Goal: Task Accomplishment & Management: Complete application form

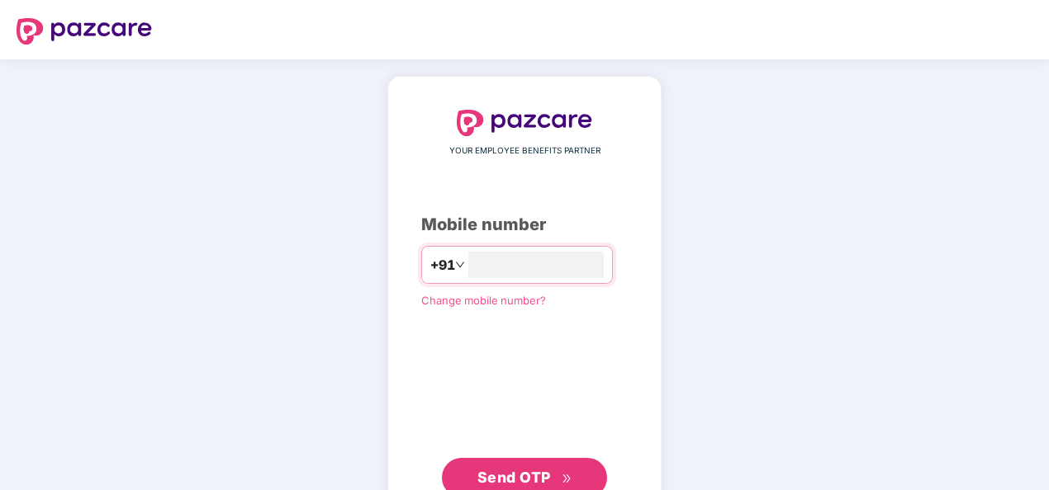
type input "**********"
click at [502, 461] on button "Send OTP" at bounding box center [524, 478] width 165 height 40
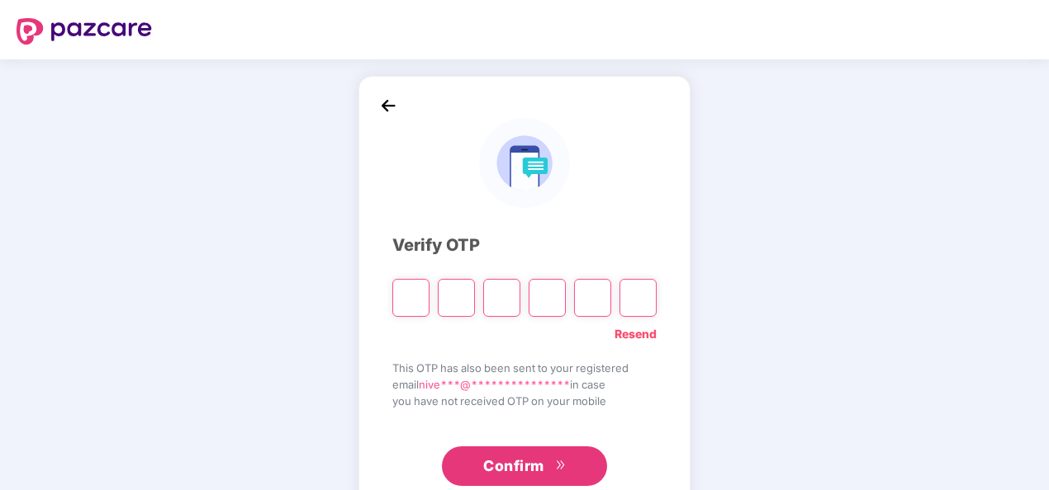
type input "*"
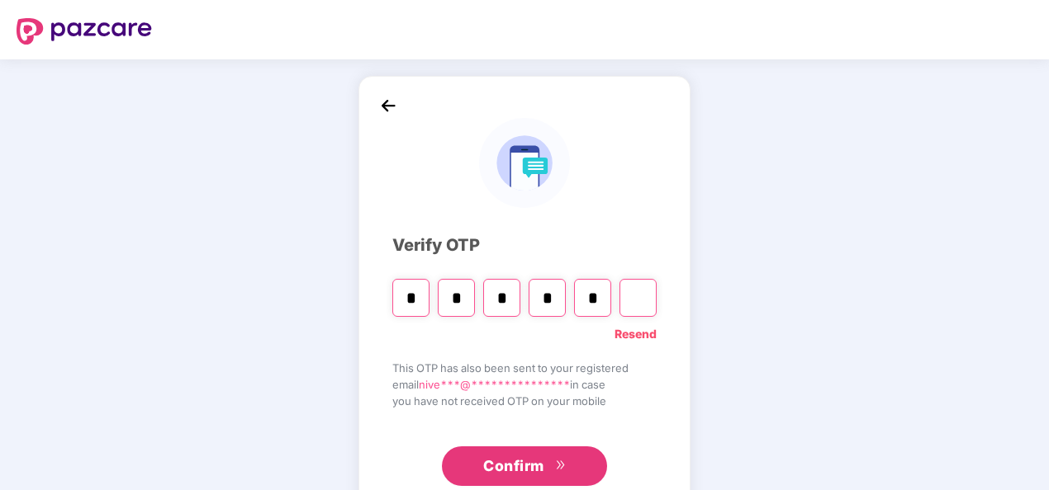
type input "*"
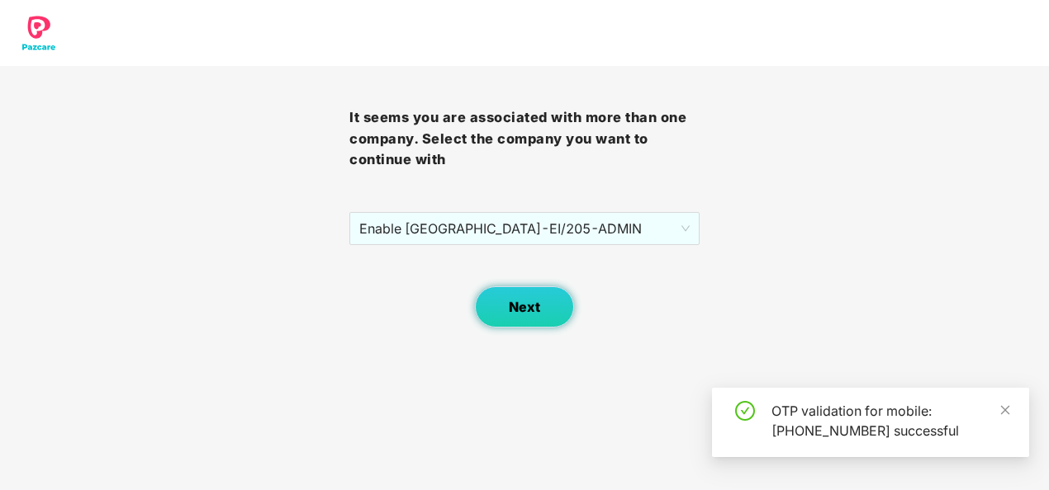
click at [547, 310] on button "Next" at bounding box center [524, 307] width 99 height 41
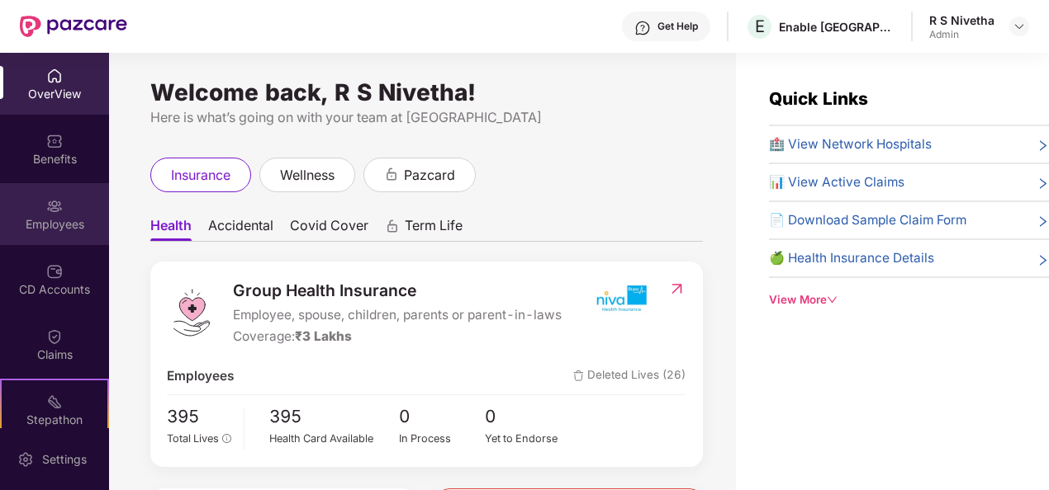
click at [53, 218] on div "Employees" at bounding box center [54, 224] width 109 height 17
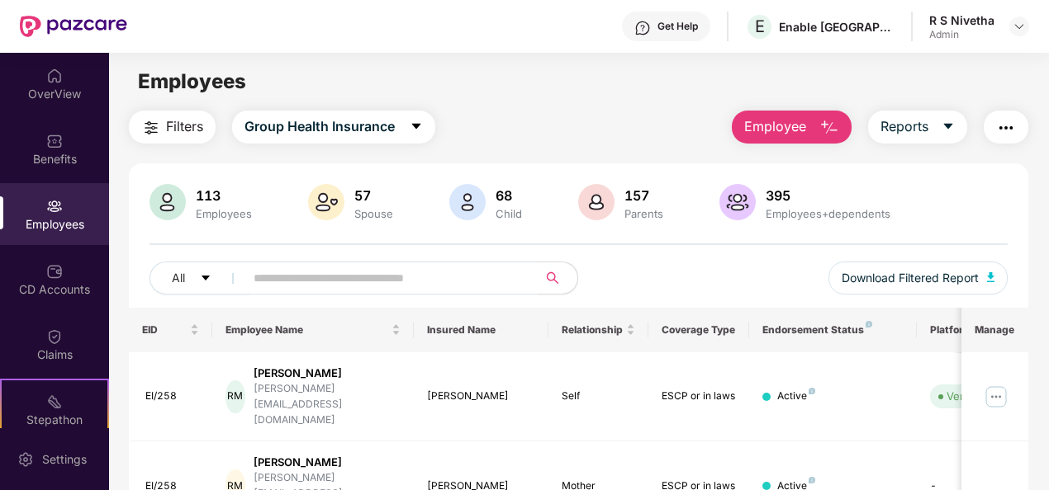
click at [400, 281] on input "text" at bounding box center [384, 278] width 262 height 25
type input "*"
click at [47, 211] on img at bounding box center [54, 206] width 17 height 17
click at [945, 130] on icon "caret-down" at bounding box center [947, 126] width 13 height 13
click at [809, 78] on div "Employees" at bounding box center [578, 81] width 939 height 31
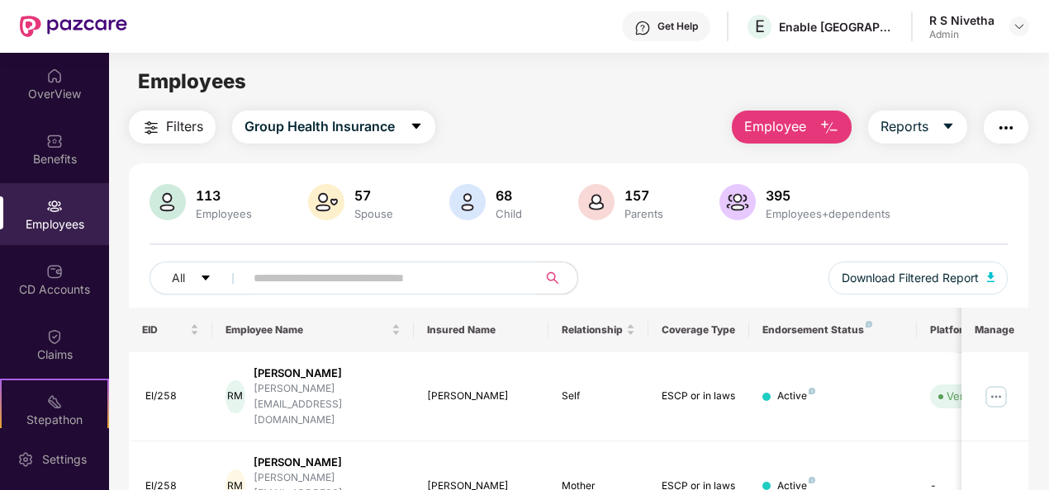
click at [799, 122] on span "Employee" at bounding box center [775, 126] width 62 height 21
click at [974, 41] on div "Get Help E Enable India R S Nivetha Admin" at bounding box center [578, 26] width 902 height 53
click at [1012, 27] on img at bounding box center [1018, 26] width 13 height 13
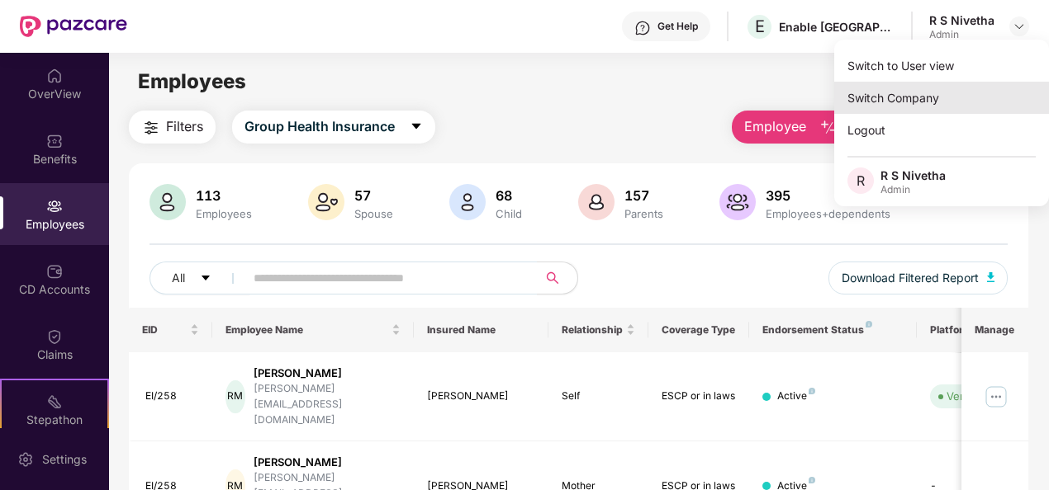
click at [876, 92] on div "Switch Company" at bounding box center [941, 98] width 215 height 32
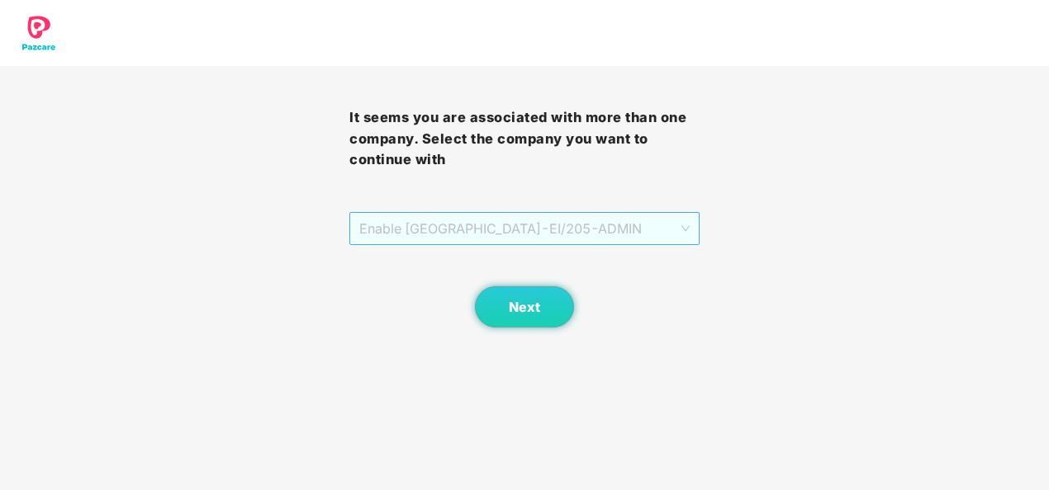
click at [579, 233] on span "Enable India - EI/205 - ADMIN" at bounding box center [523, 228] width 329 height 31
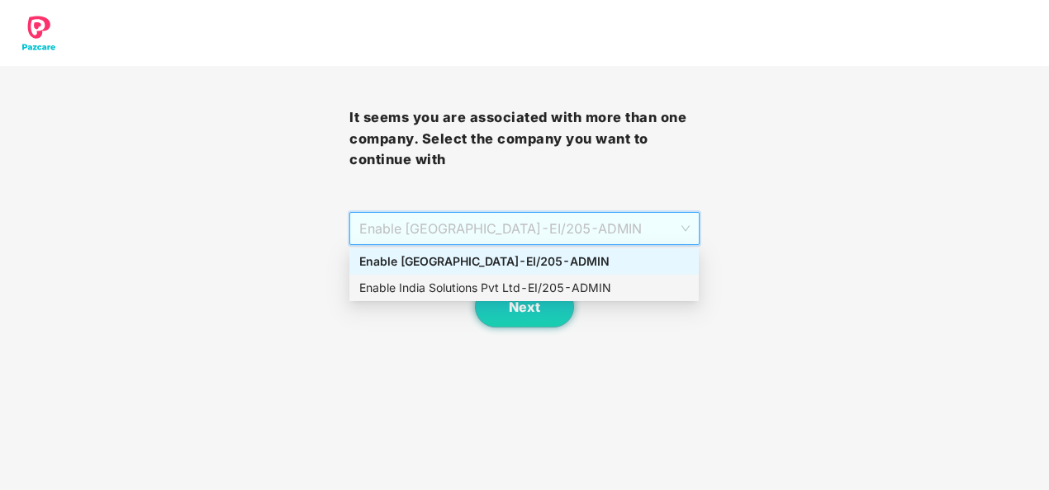
click at [509, 284] on div "Enable India Solutions Pvt Ltd - EI/205 - ADMIN" at bounding box center [523, 288] width 329 height 18
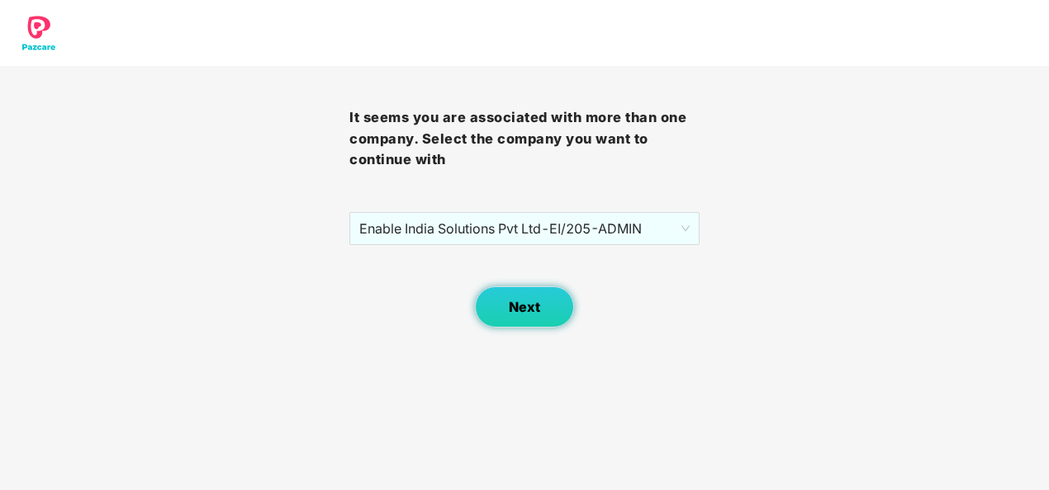
click at [520, 304] on span "Next" at bounding box center [524, 308] width 31 height 16
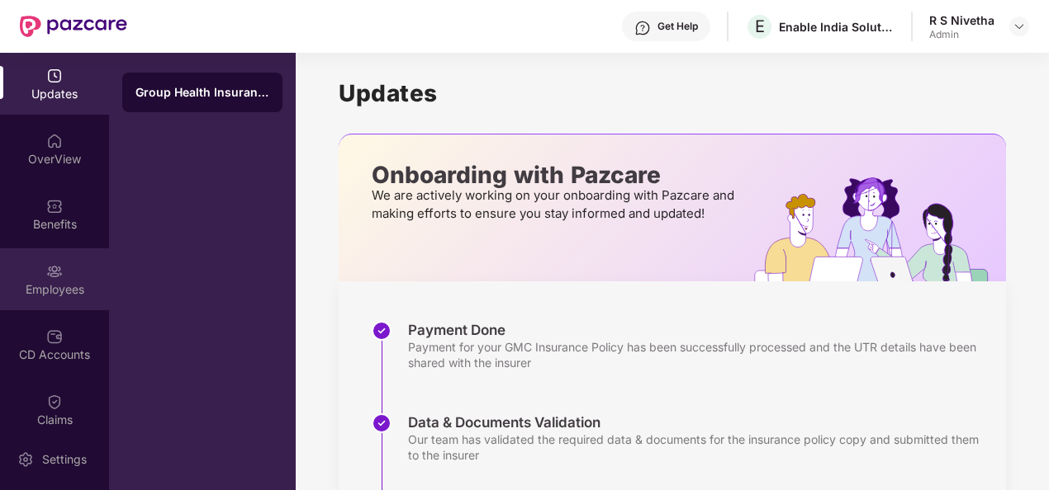
click at [70, 282] on div "Employees" at bounding box center [54, 290] width 109 height 17
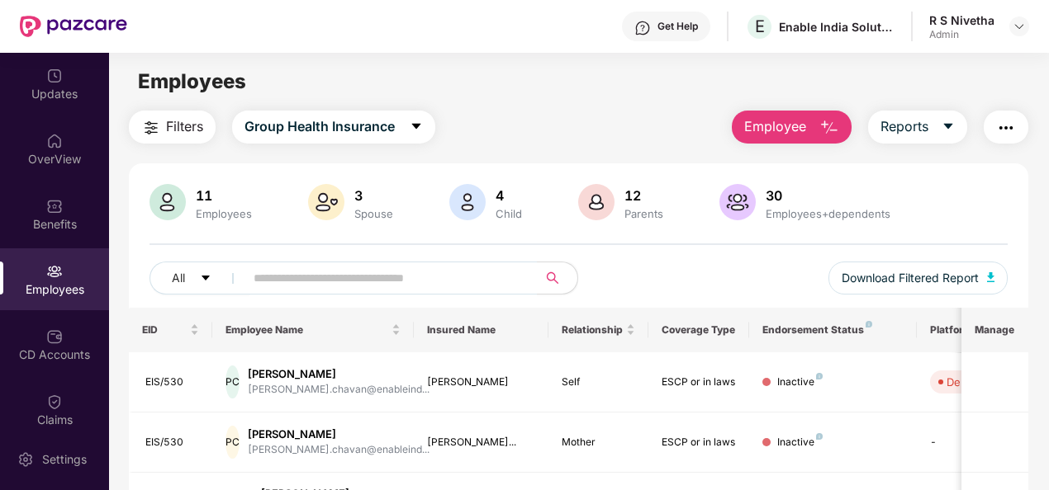
click at [803, 125] on span "Employee" at bounding box center [775, 126] width 62 height 21
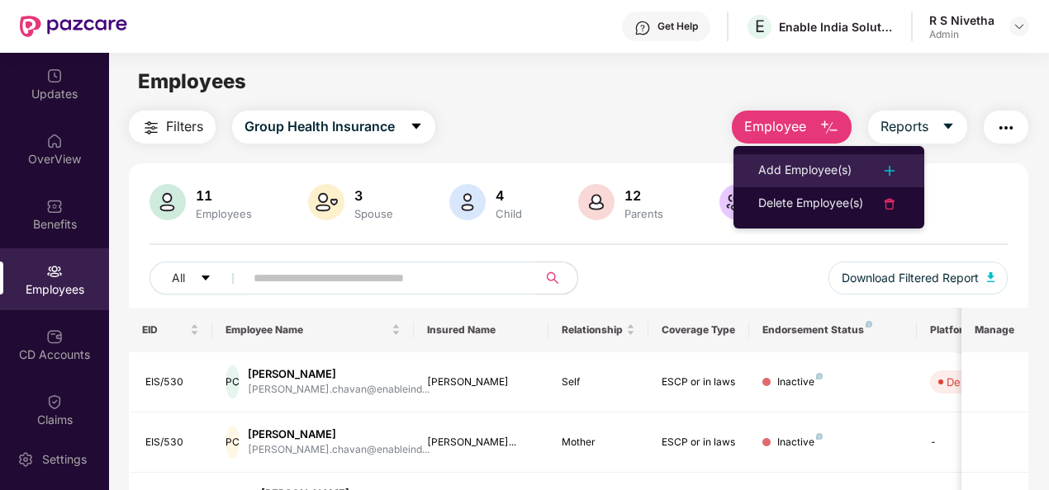
click at [807, 160] on li "Add Employee(s)" at bounding box center [828, 170] width 191 height 33
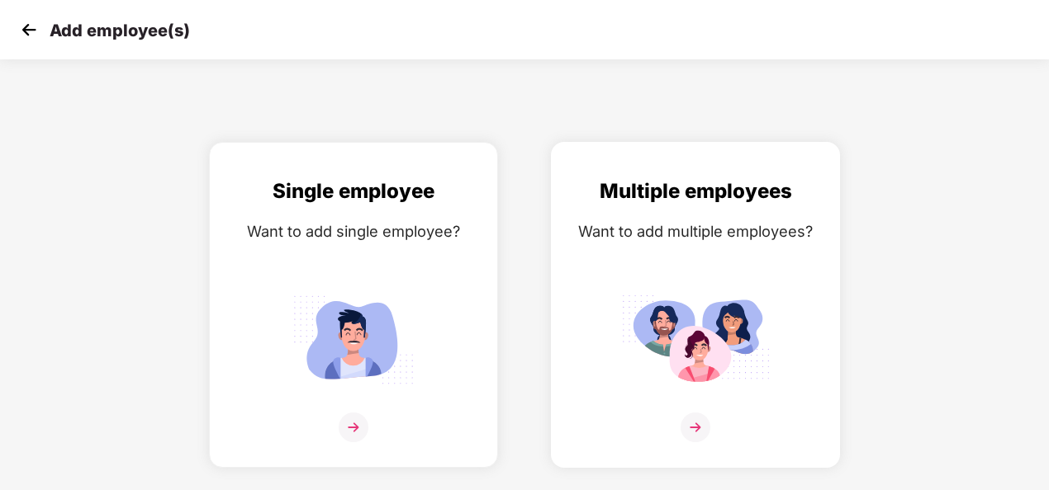
click at [680, 356] on img at bounding box center [695, 339] width 149 height 103
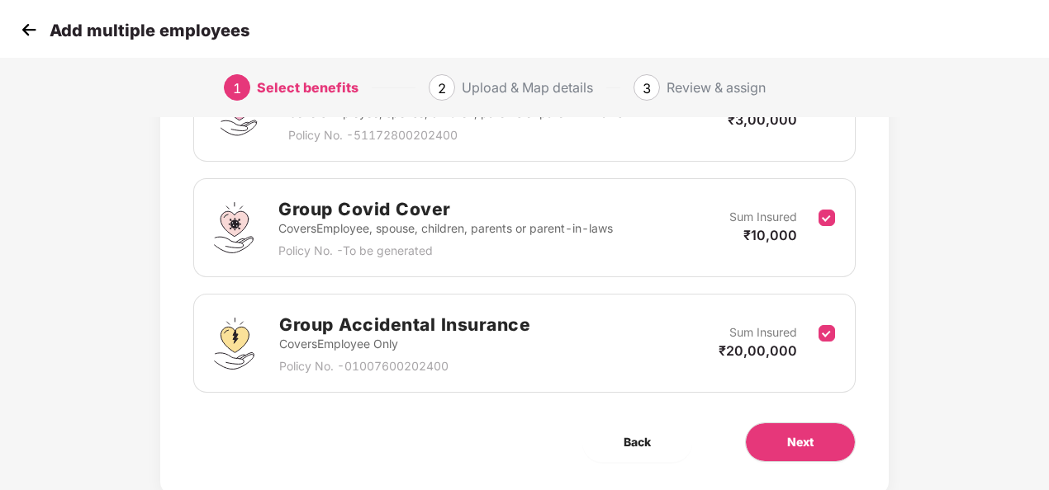
scroll to position [305, 2]
click at [820, 437] on button "Next" at bounding box center [800, 442] width 111 height 40
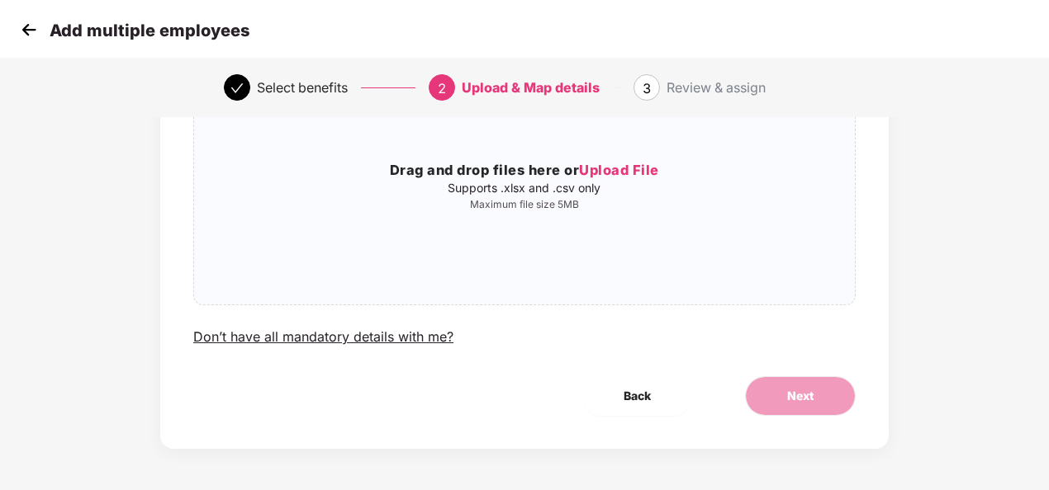
scroll to position [0, 2]
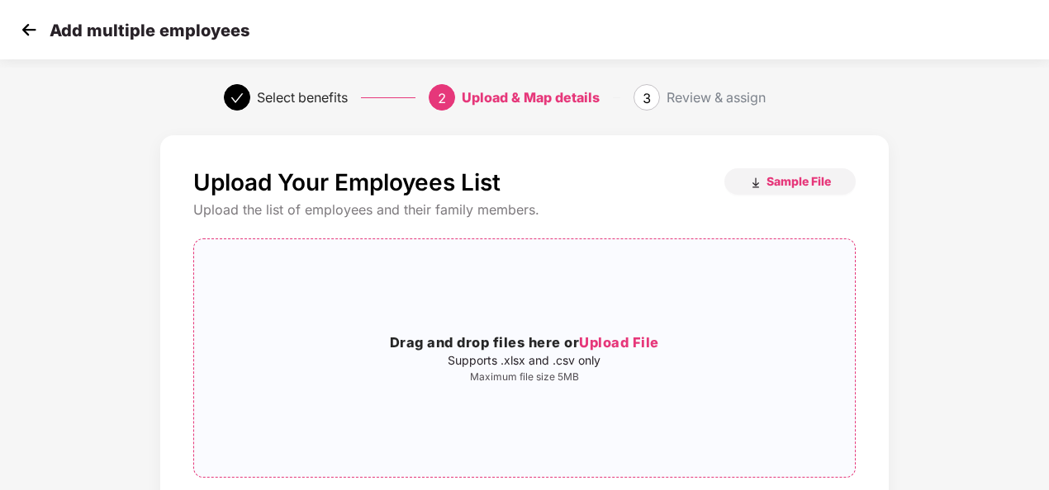
click at [530, 359] on p "Supports .xlsx and .csv only" at bounding box center [524, 360] width 661 height 13
click at [603, 340] on span "Upload File" at bounding box center [619, 342] width 80 height 17
click at [594, 343] on span "Upload File" at bounding box center [619, 342] width 80 height 17
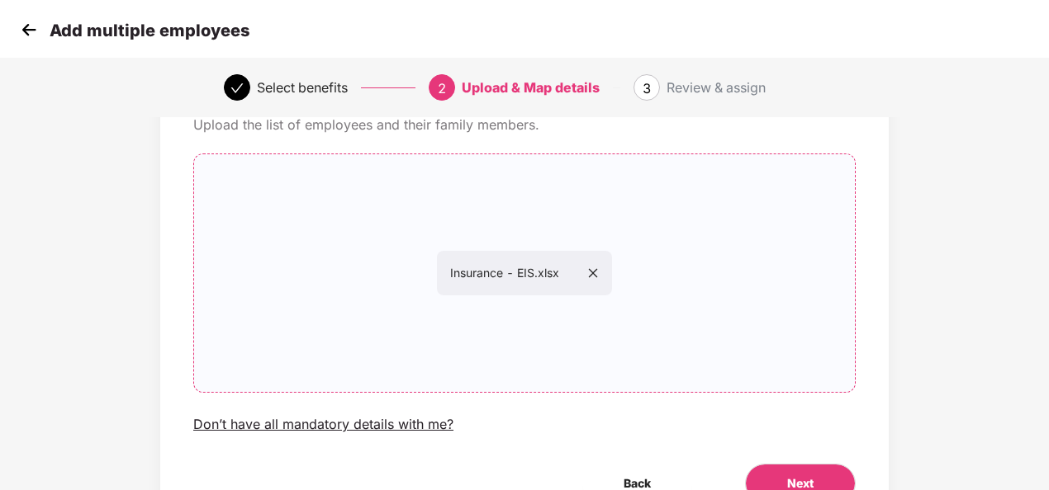
scroll to position [173, 2]
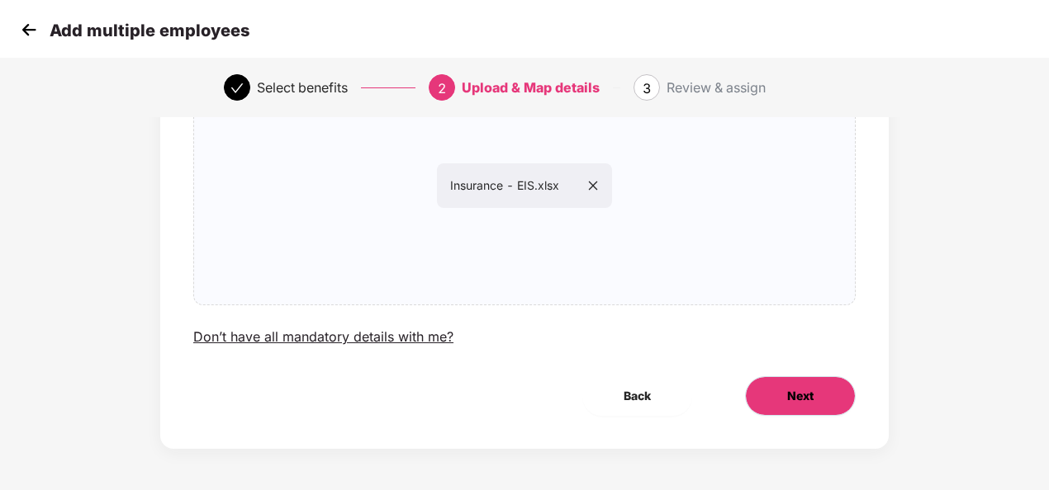
click at [801, 389] on span "Next" at bounding box center [800, 396] width 26 height 18
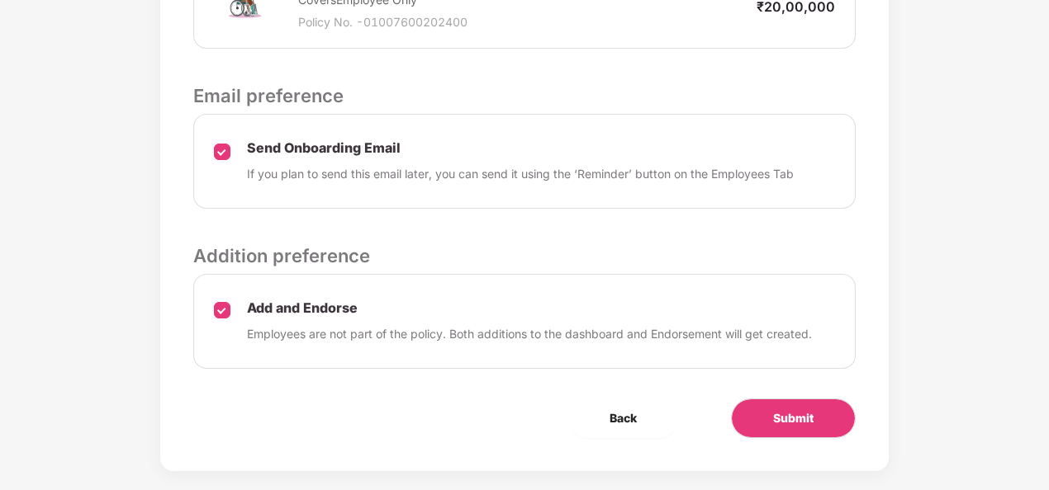
scroll to position [836, 2]
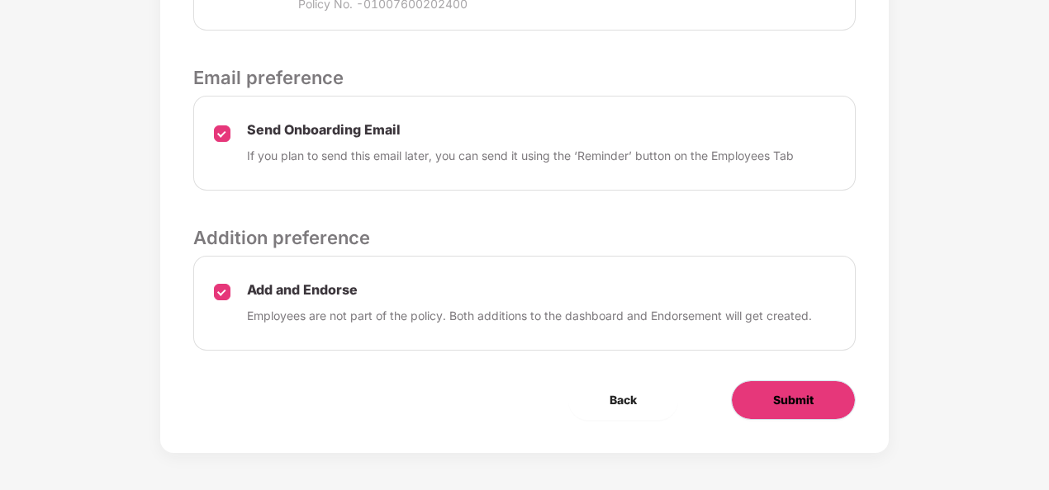
click at [804, 381] on button "Submit" at bounding box center [793, 401] width 125 height 40
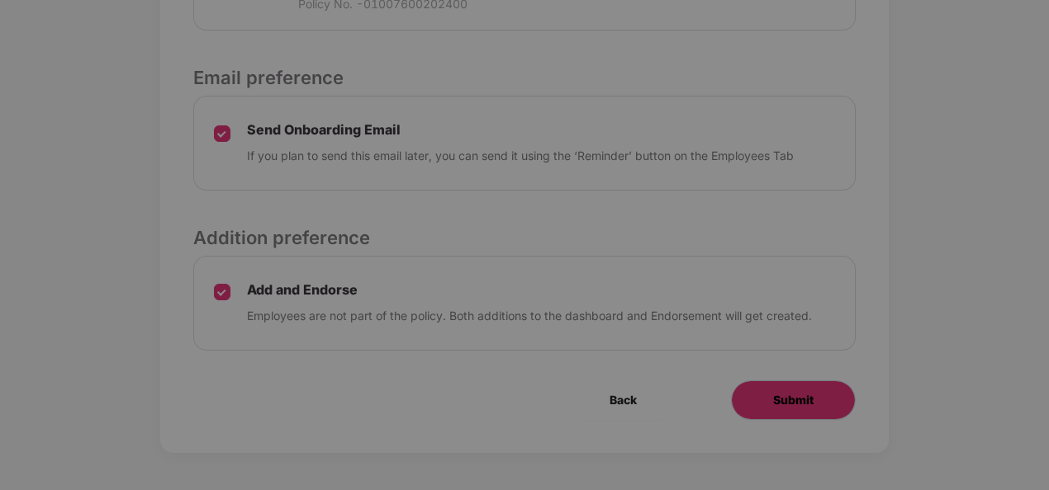
scroll to position [0, 2]
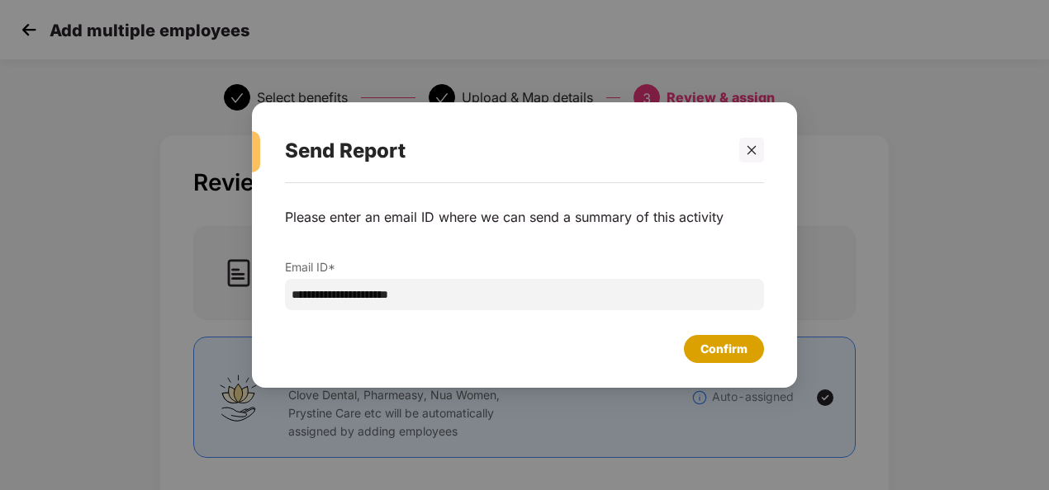
click at [732, 350] on div "Confirm" at bounding box center [723, 349] width 47 height 18
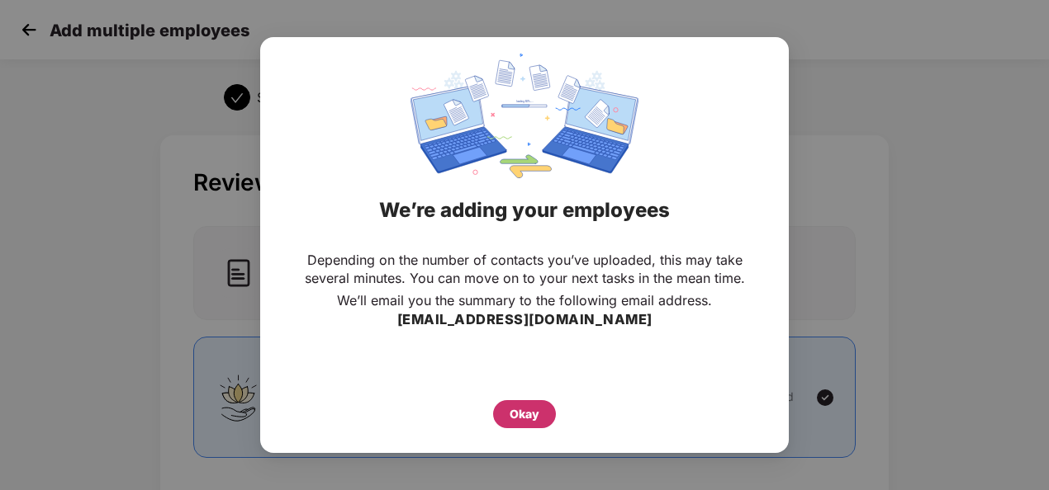
click at [524, 419] on div "Okay" at bounding box center [524, 414] width 30 height 18
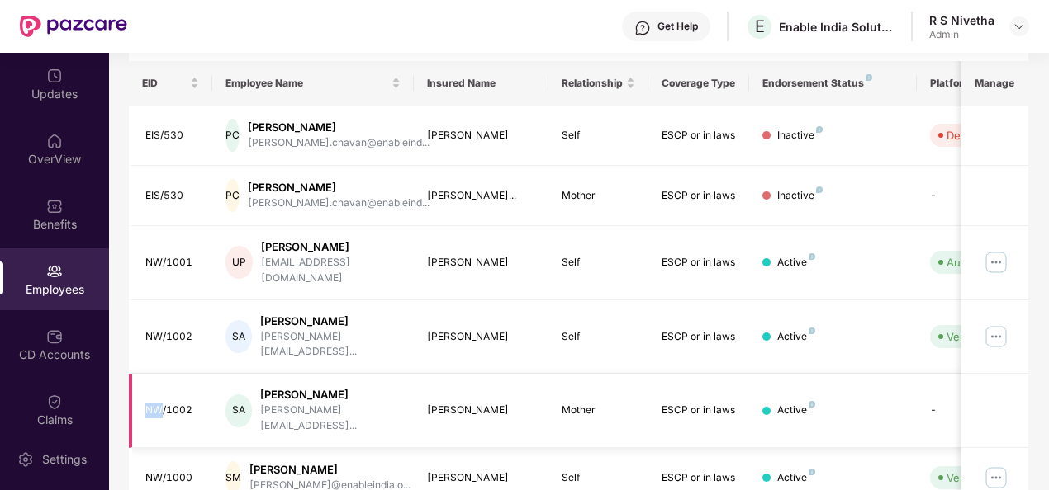
drag, startPoint x: 159, startPoint y: 372, endPoint x: 129, endPoint y: 372, distance: 29.7
click at [129, 374] on td "NW/1002" at bounding box center [171, 411] width 84 height 74
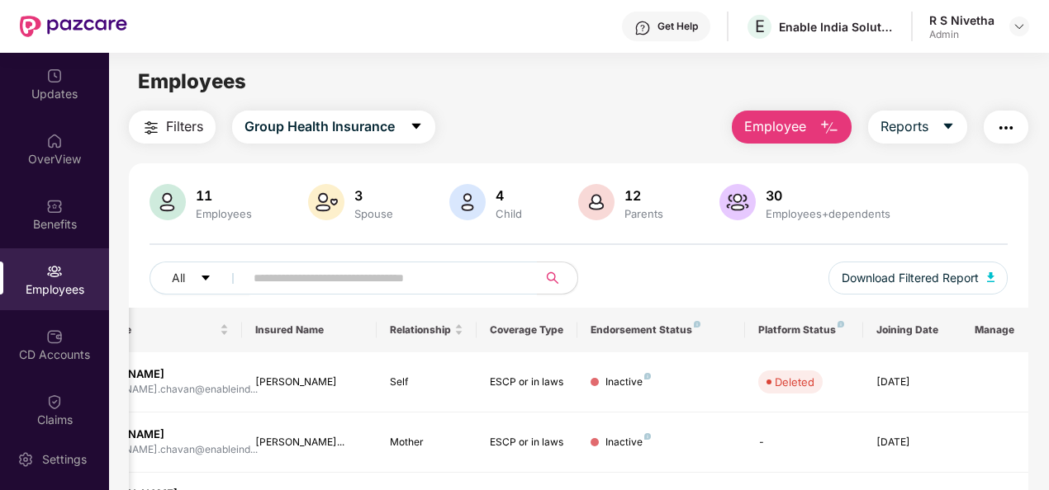
click at [773, 132] on span "Employee" at bounding box center [775, 126] width 62 height 21
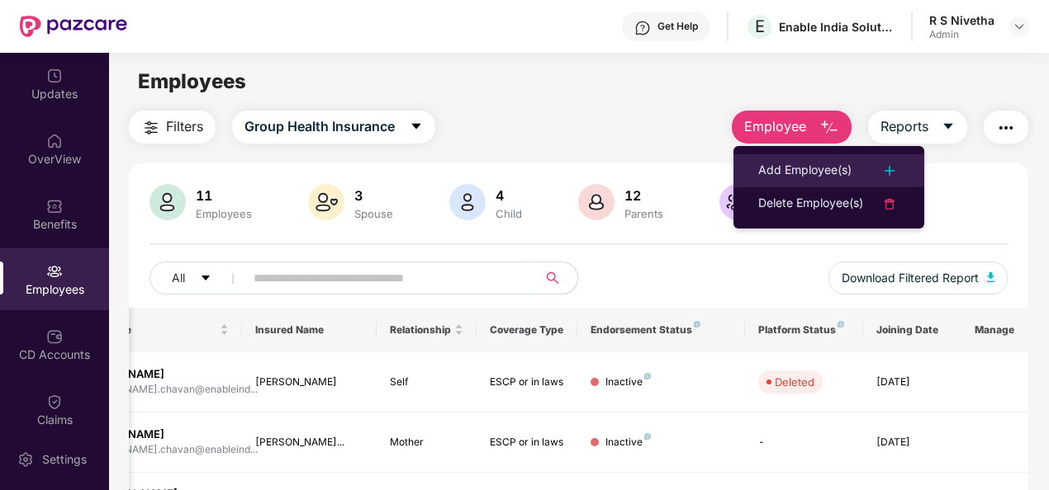
click at [777, 162] on div "Add Employee(s)" at bounding box center [804, 171] width 93 height 20
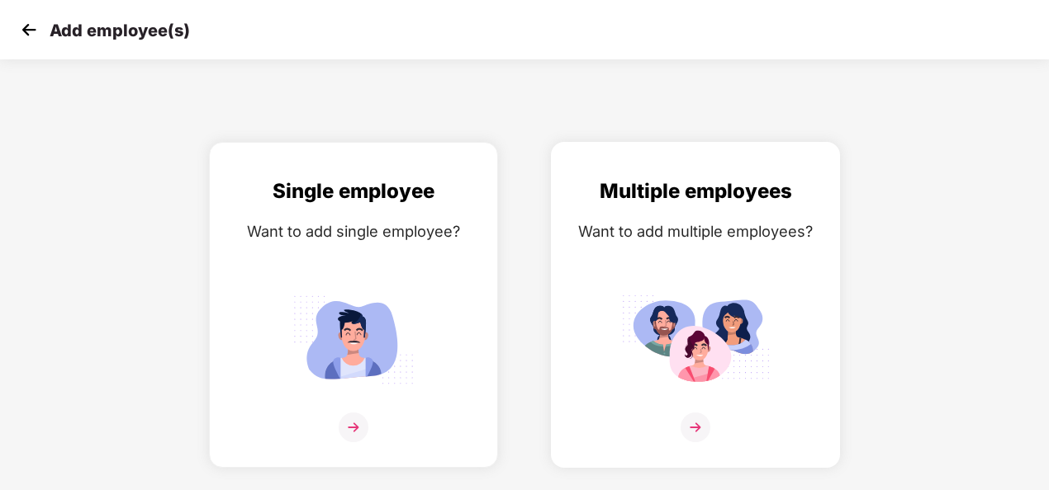
click at [694, 424] on img at bounding box center [695, 428] width 30 height 30
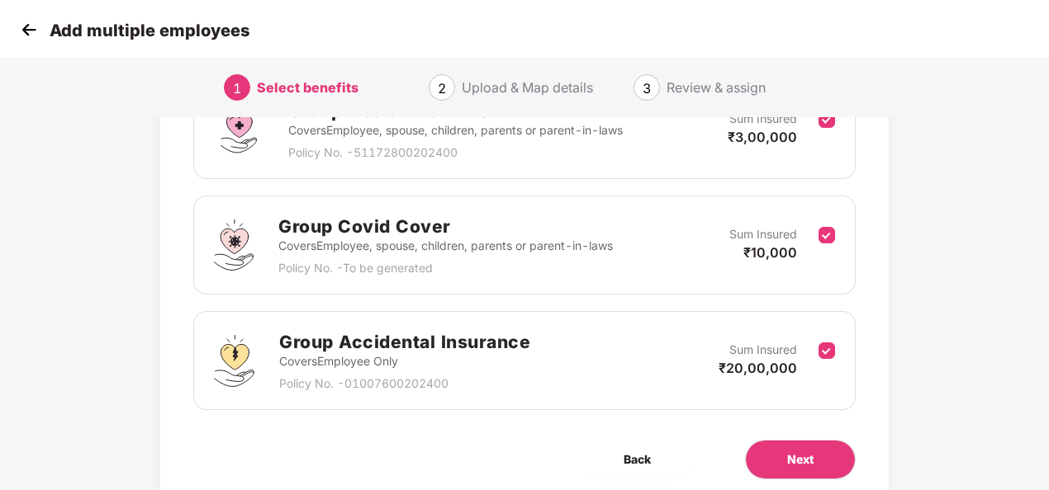
scroll to position [348, 0]
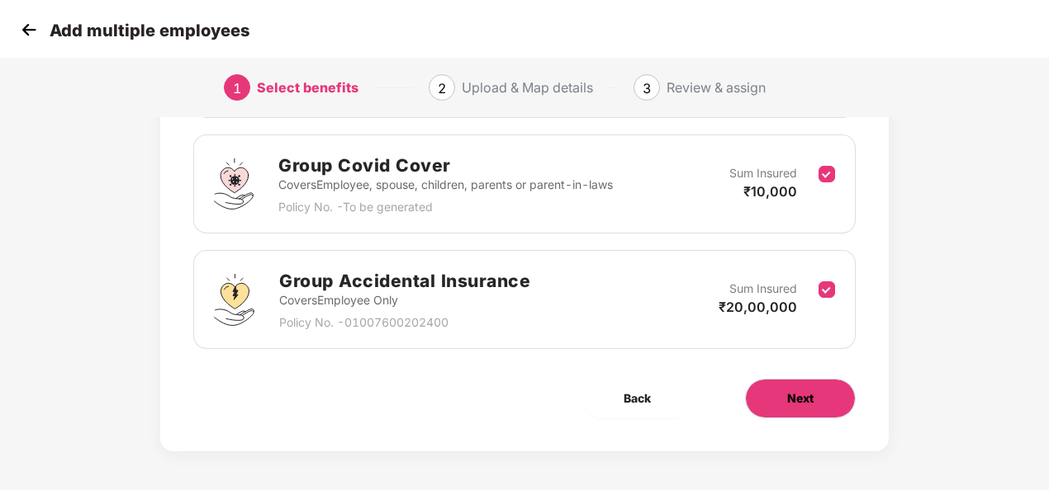
click at [779, 391] on button "Next" at bounding box center [800, 399] width 111 height 40
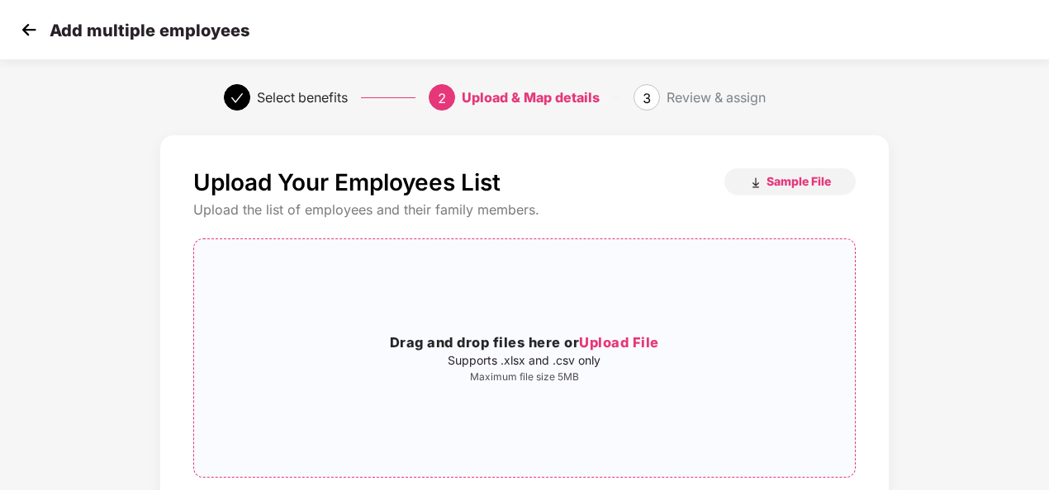
click at [608, 339] on span "Upload File" at bounding box center [619, 342] width 80 height 17
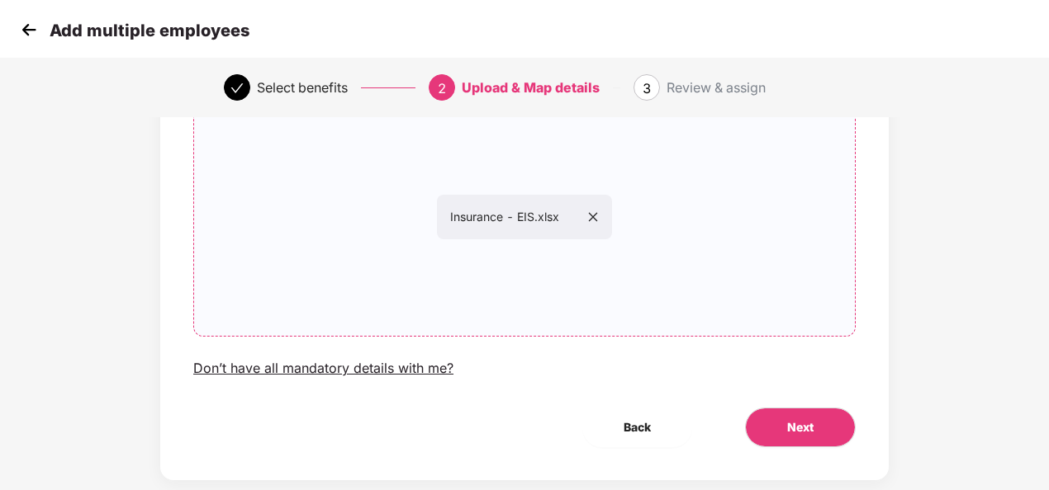
scroll to position [142, 0]
click at [809, 421] on span "Next" at bounding box center [800, 427] width 26 height 18
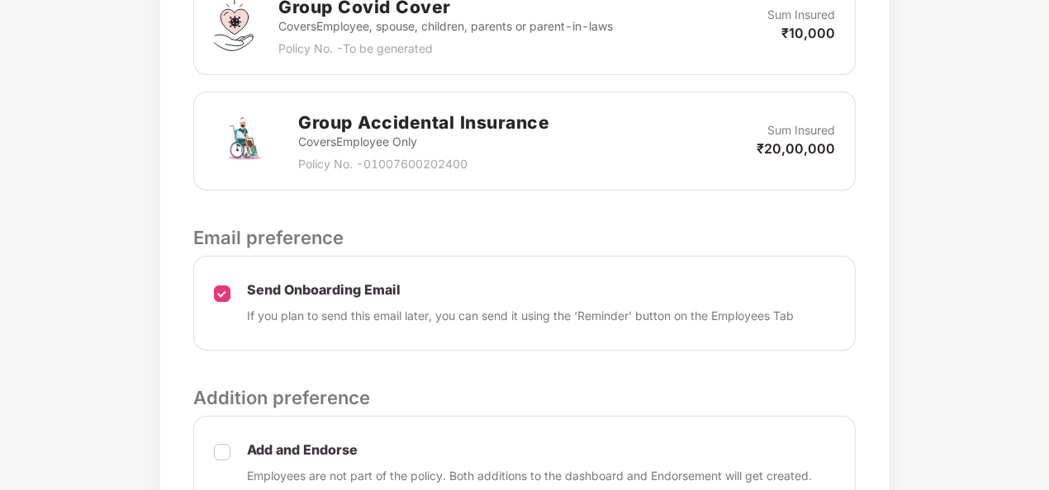
scroll to position [836, 0]
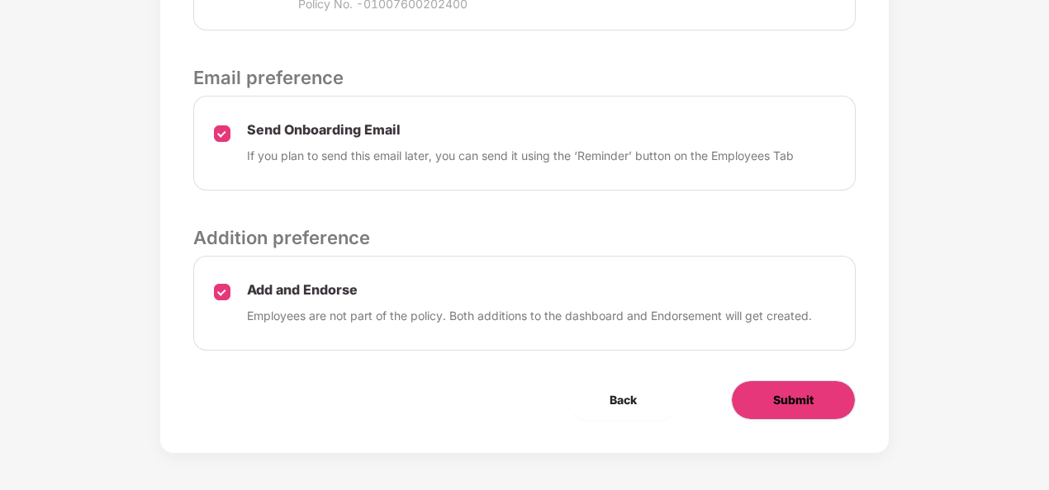
click at [808, 381] on button "Submit" at bounding box center [793, 401] width 125 height 40
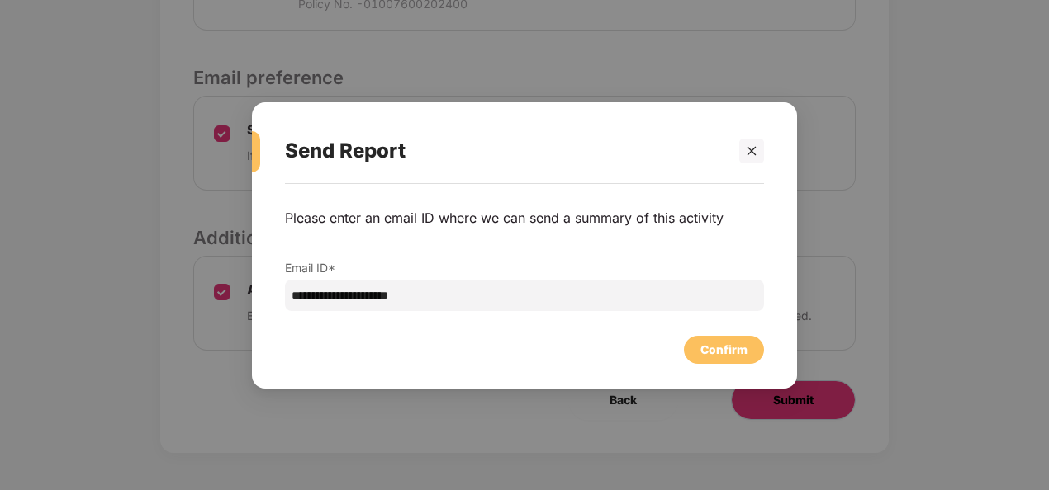
scroll to position [0, 0]
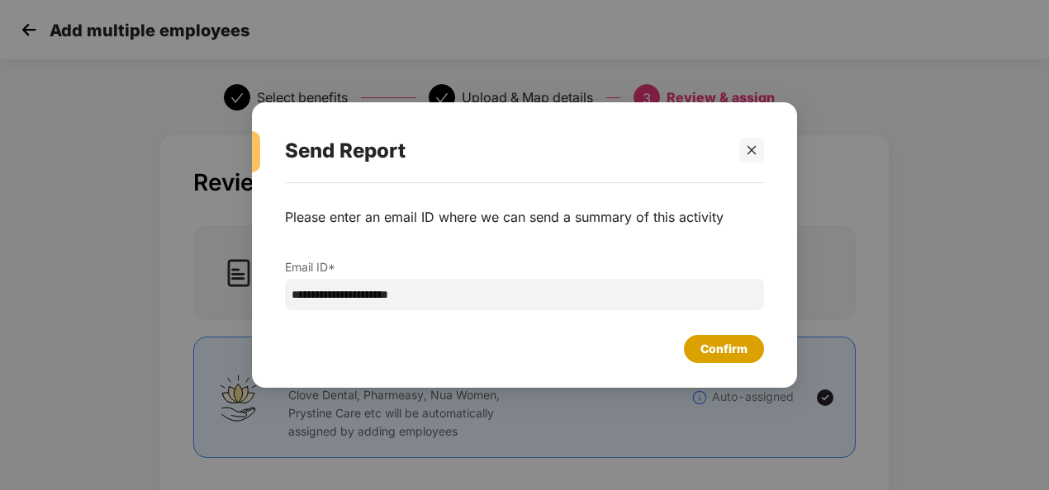
click at [747, 352] on div "Confirm" at bounding box center [724, 349] width 80 height 28
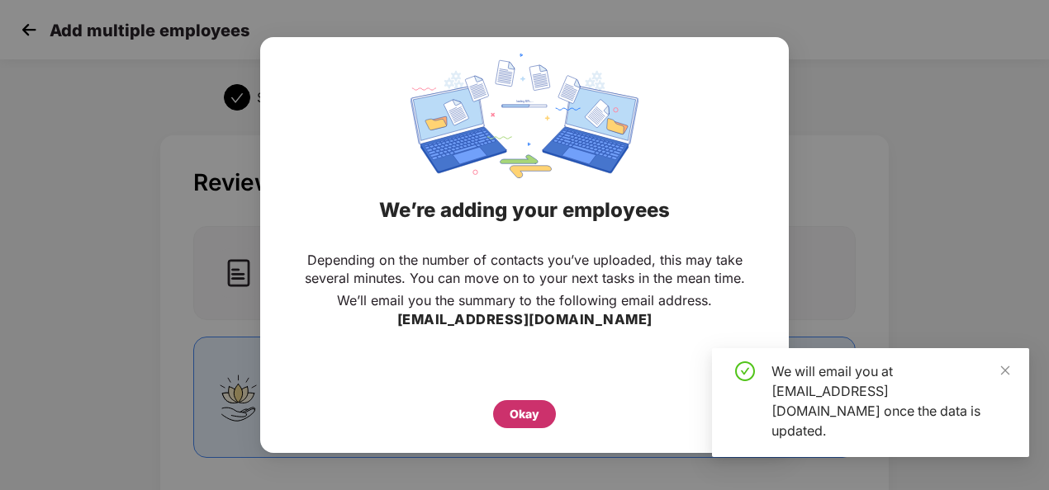
click at [550, 410] on div "Okay" at bounding box center [524, 414] width 63 height 28
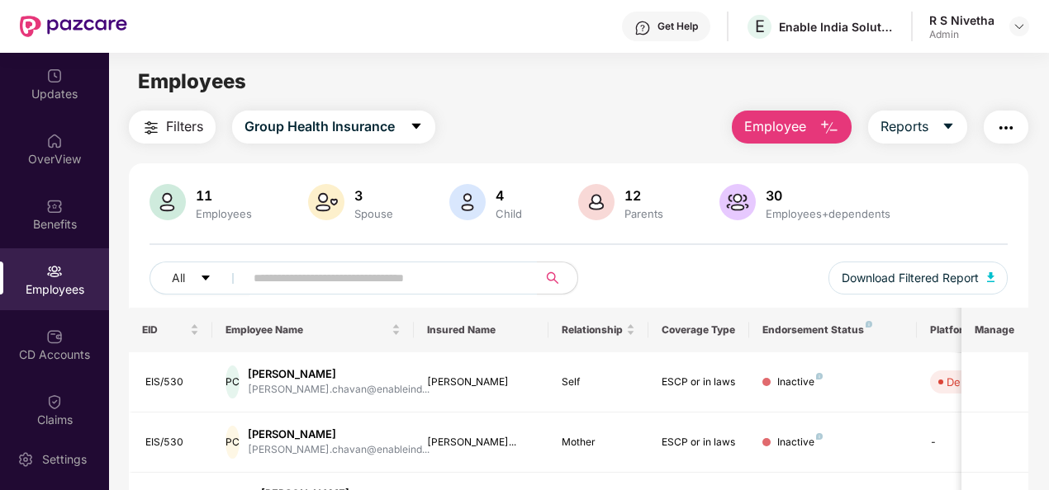
click at [59, 13] on div at bounding box center [73, 26] width 107 height 53
click at [75, 17] on img at bounding box center [73, 26] width 107 height 21
